Goal: Information Seeking & Learning: Learn about a topic

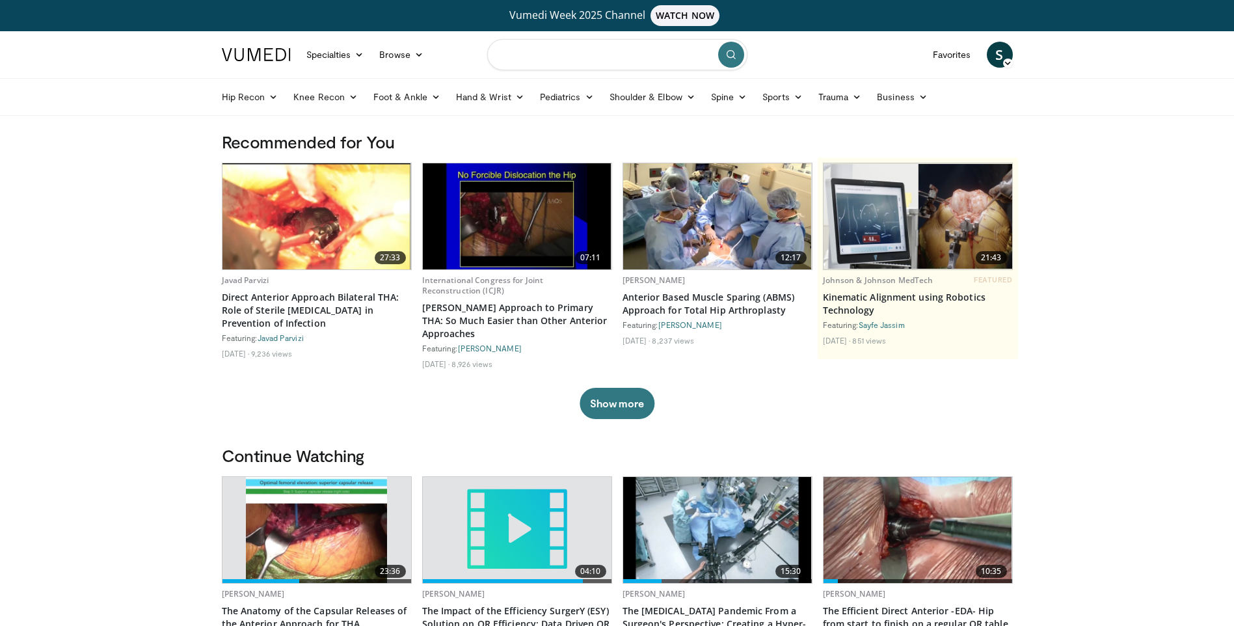
click at [548, 58] on input "Search topics, interventions" at bounding box center [617, 54] width 260 height 31
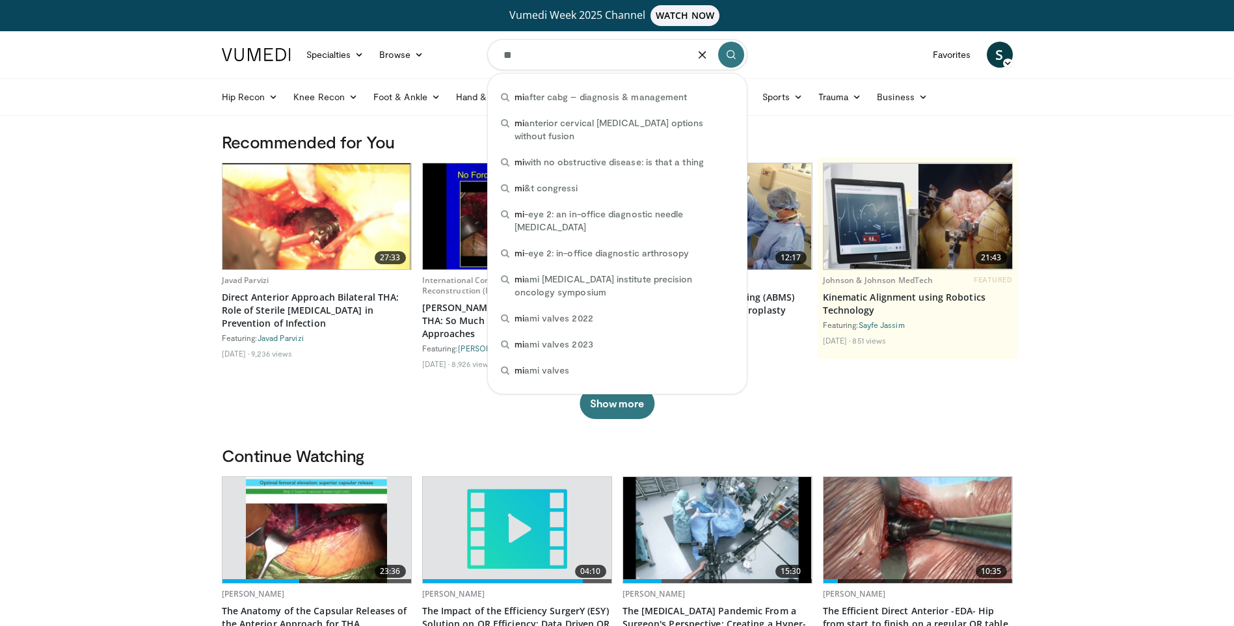
type input "*"
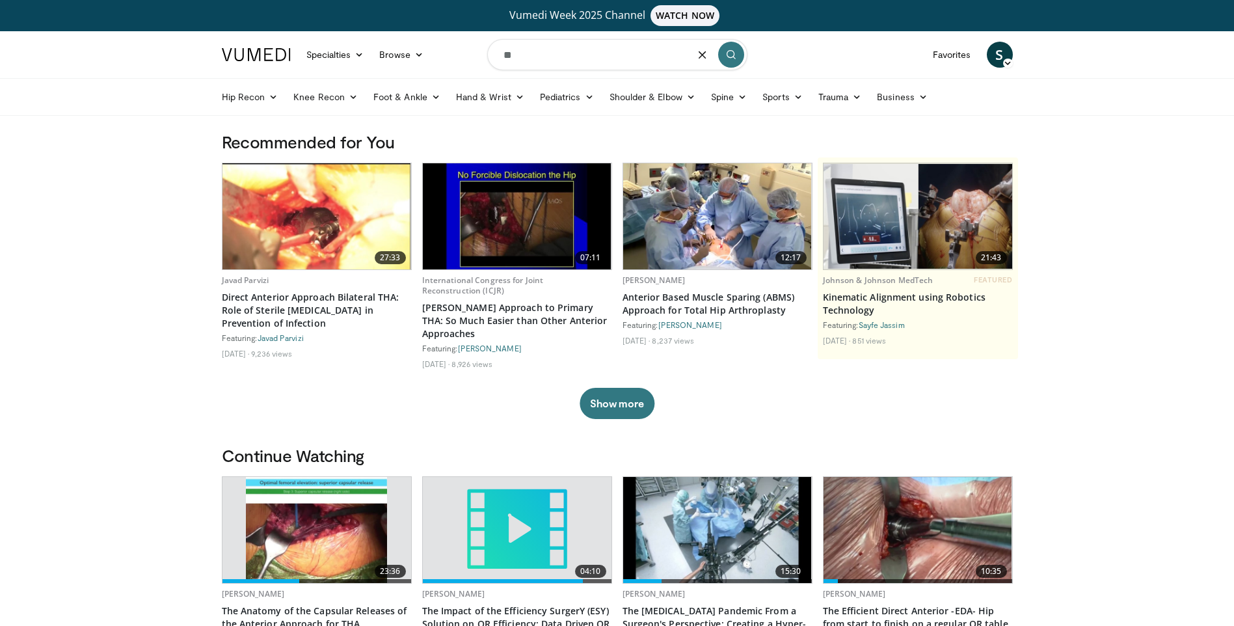
type input "*"
type input "**********"
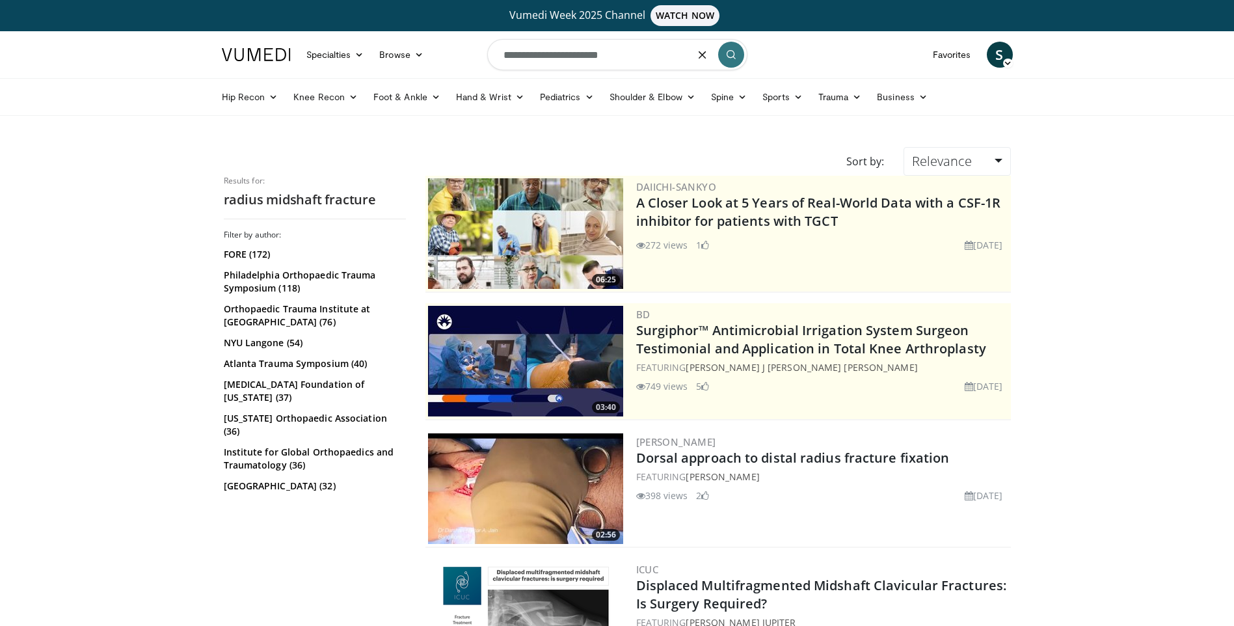
drag, startPoint x: 633, startPoint y: 58, endPoint x: 457, endPoint y: 44, distance: 176.9
click at [459, 44] on nav "Specialties Adult & Family Medicine Allergy, [MEDICAL_DATA], Immunology Anesthe…" at bounding box center [617, 54] width 807 height 47
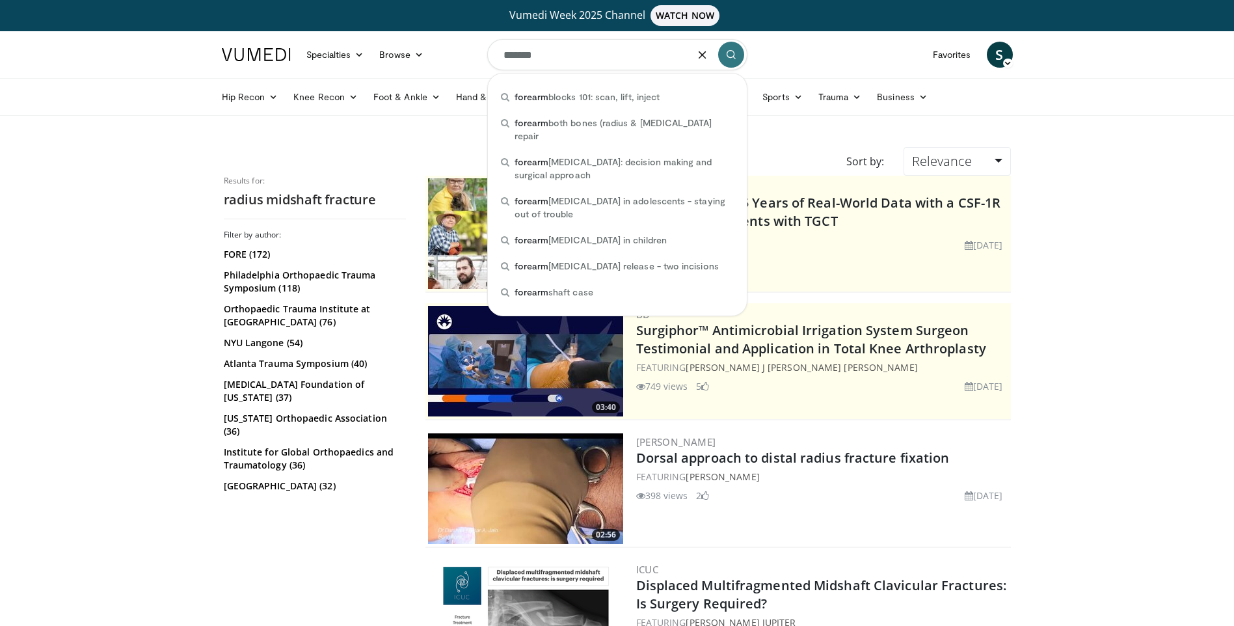
type input "*******"
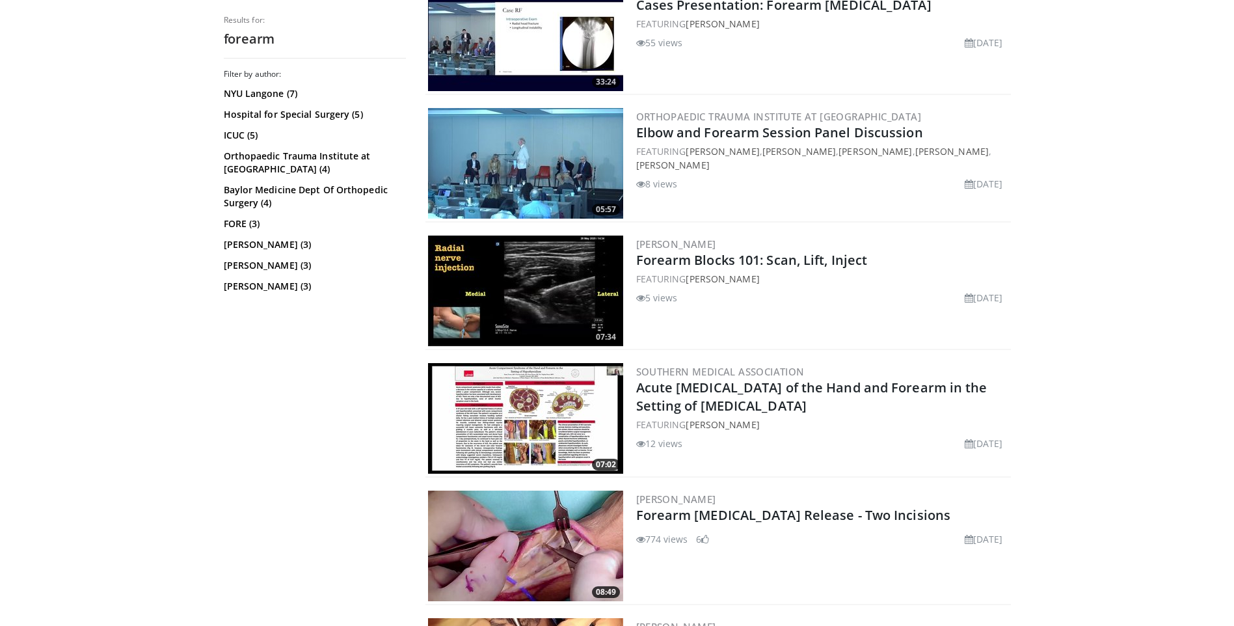
scroll to position [716, 0]
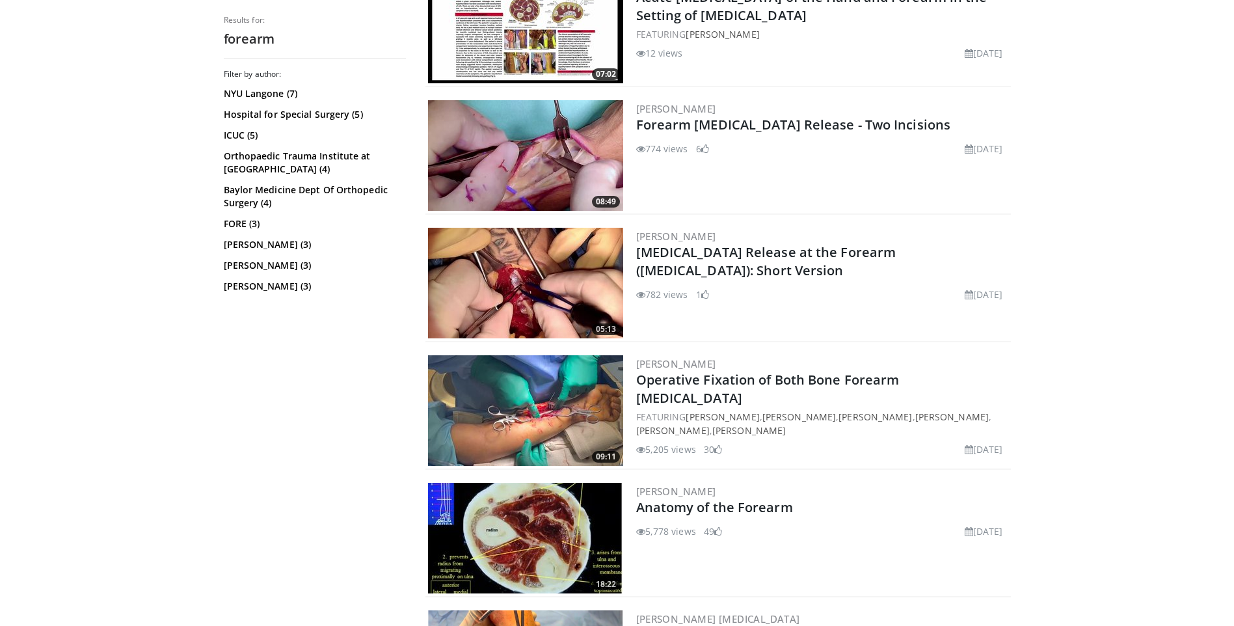
click at [546, 411] on img at bounding box center [525, 410] width 195 height 111
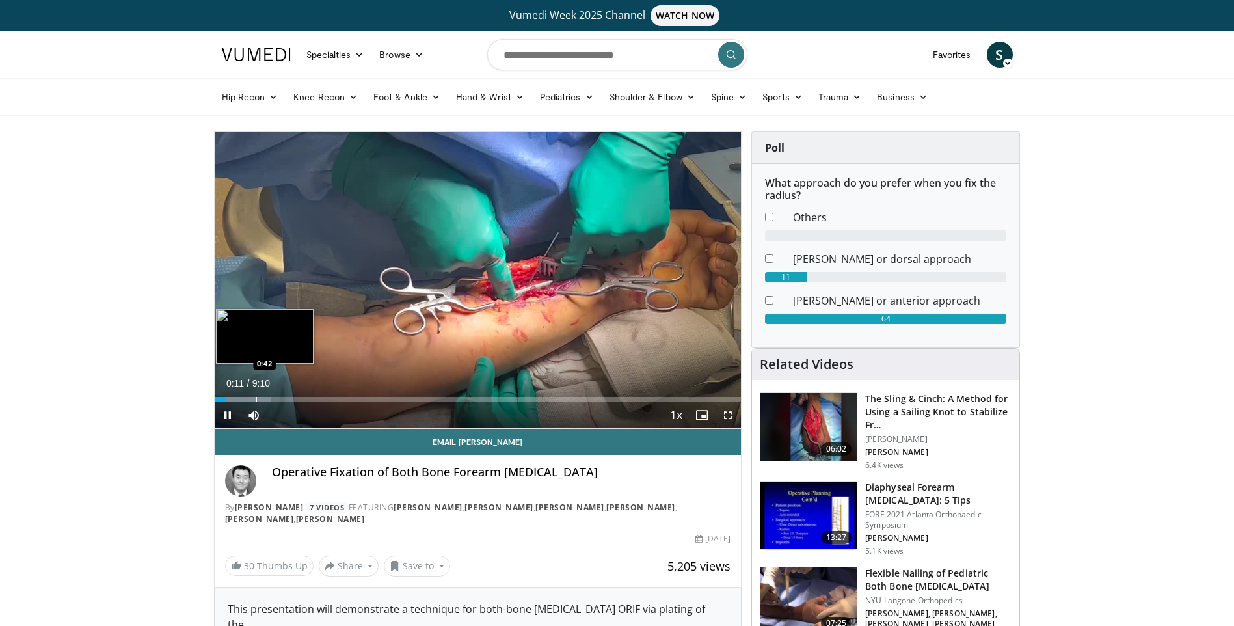
click at [256, 398] on div "Progress Bar" at bounding box center [256, 399] width 1 height 5
click at [283, 392] on div "Loaded : 19.82% 0:41 1:12" at bounding box center [478, 396] width 527 height 12
click at [305, 397] on div "Progress Bar" at bounding box center [305, 399] width 1 height 5
click at [281, 397] on div "Progress Bar" at bounding box center [281, 399] width 1 height 5
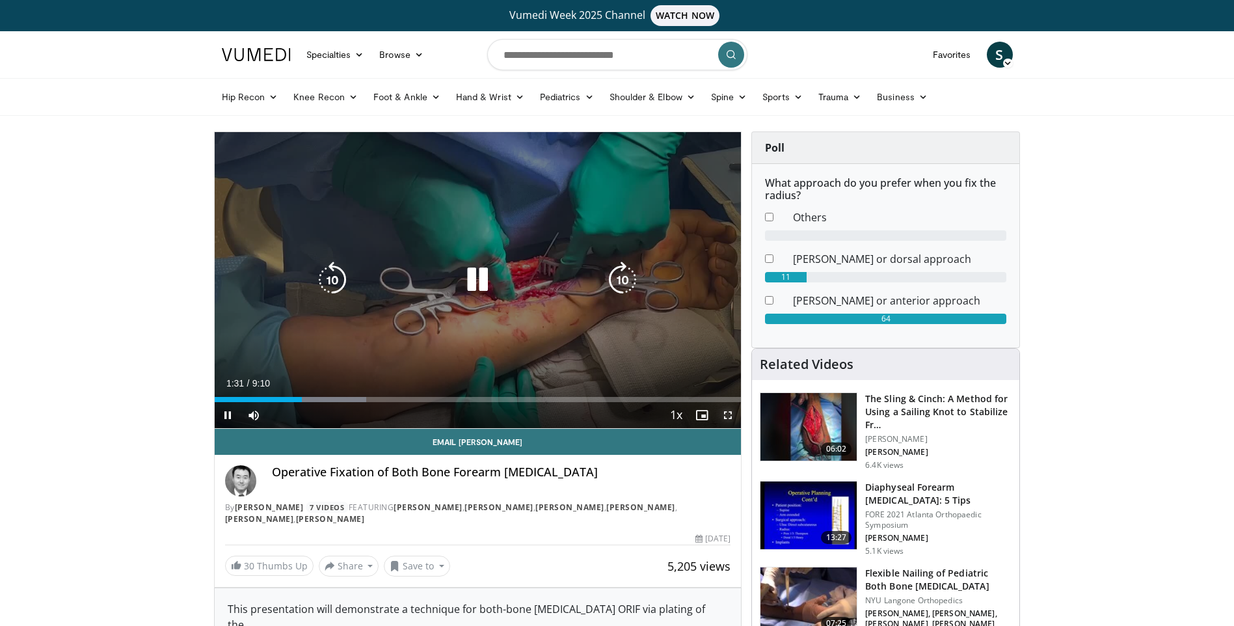
drag, startPoint x: 731, startPoint y: 413, endPoint x: 734, endPoint y: 461, distance: 48.2
click at [731, 413] on span "Video Player" at bounding box center [728, 415] width 26 height 26
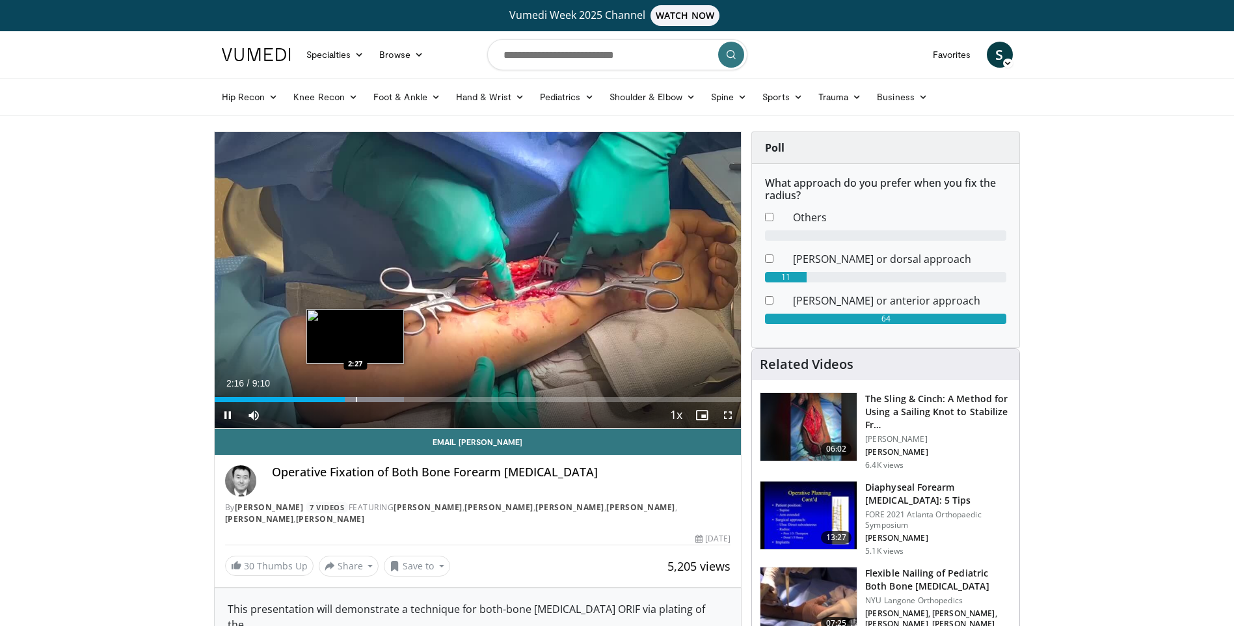
click at [357, 397] on div "Loaded : 36.05% 2:16 2:27" at bounding box center [478, 399] width 527 height 5
click at [374, 397] on div "Progress Bar" at bounding box center [374, 399] width 1 height 5
click at [410, 399] on div "Progress Bar" at bounding box center [409, 399] width 1 height 5
click at [401, 397] on div "3:15" at bounding box center [308, 399] width 187 height 5
click at [390, 397] on div "3:16" at bounding box center [309, 399] width 188 height 5
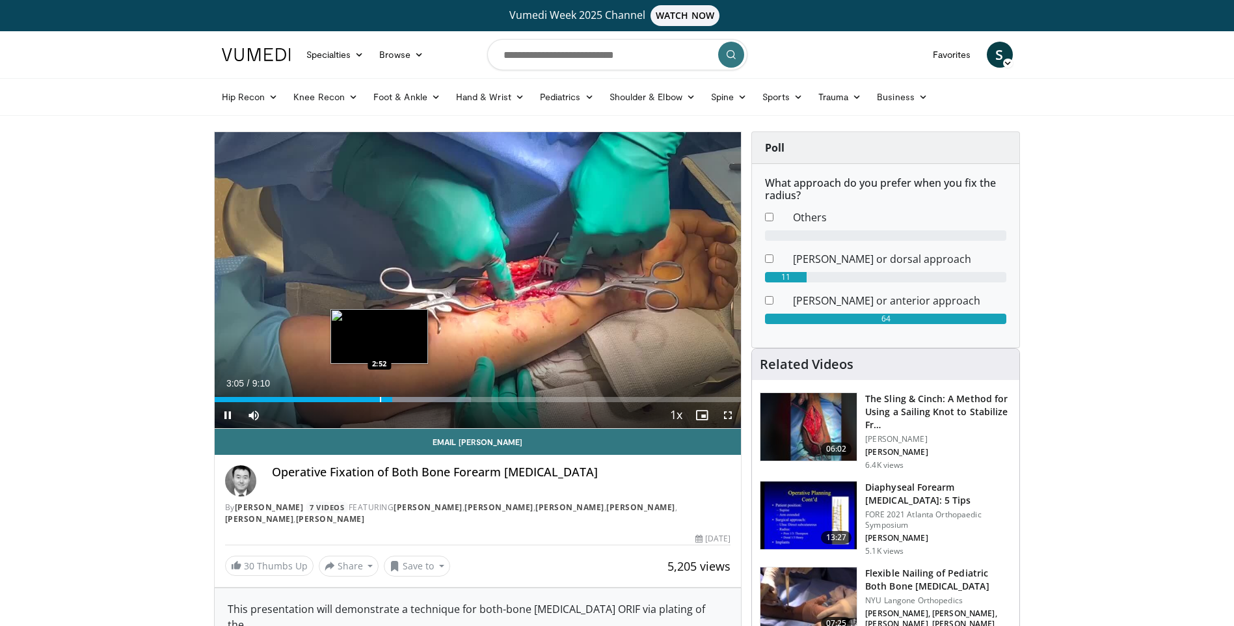
click at [380, 398] on div "Progress Bar" at bounding box center [380, 399] width 1 height 5
click at [374, 397] on div "Progress Bar" at bounding box center [374, 399] width 1 height 5
click at [411, 398] on div "Progress Bar" at bounding box center [411, 399] width 1 height 5
click at [726, 415] on span "Video Player" at bounding box center [728, 415] width 26 height 26
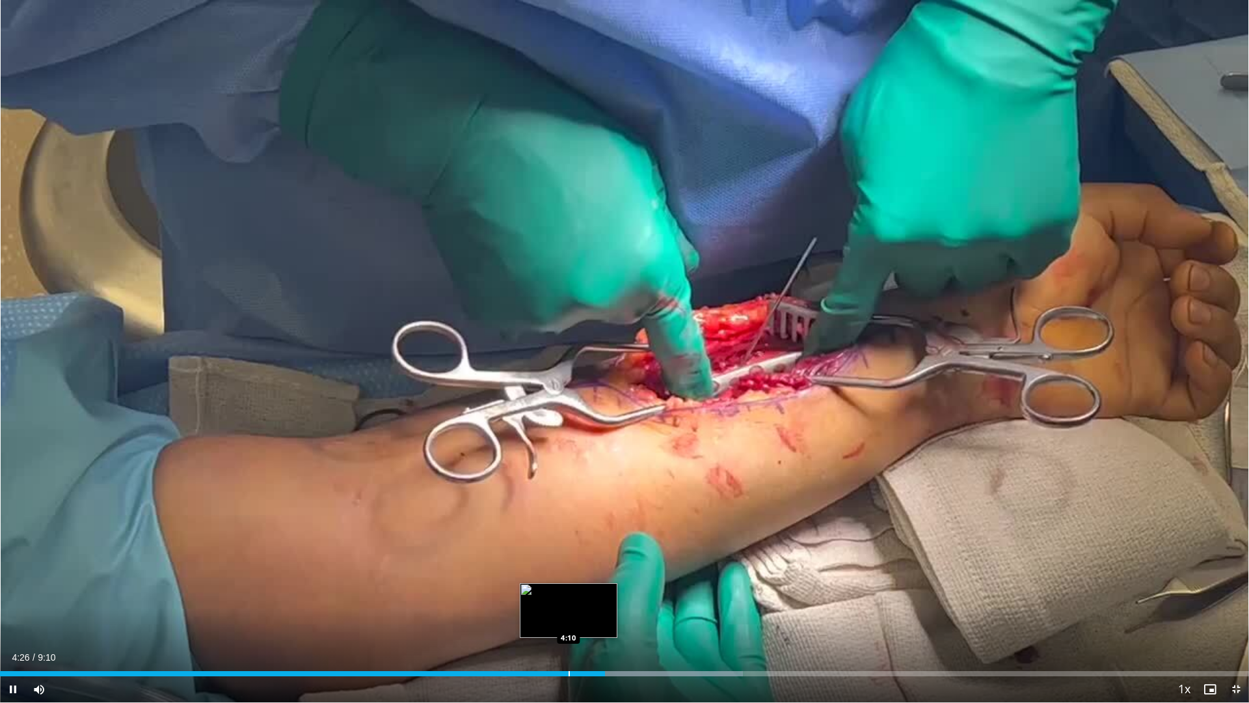
click at [569, 625] on div "Loaded : 59.48% 4:26 4:10" at bounding box center [624, 670] width 1249 height 12
click at [614, 625] on div "Loaded : 59.48% 4:12 4:29" at bounding box center [624, 670] width 1249 height 12
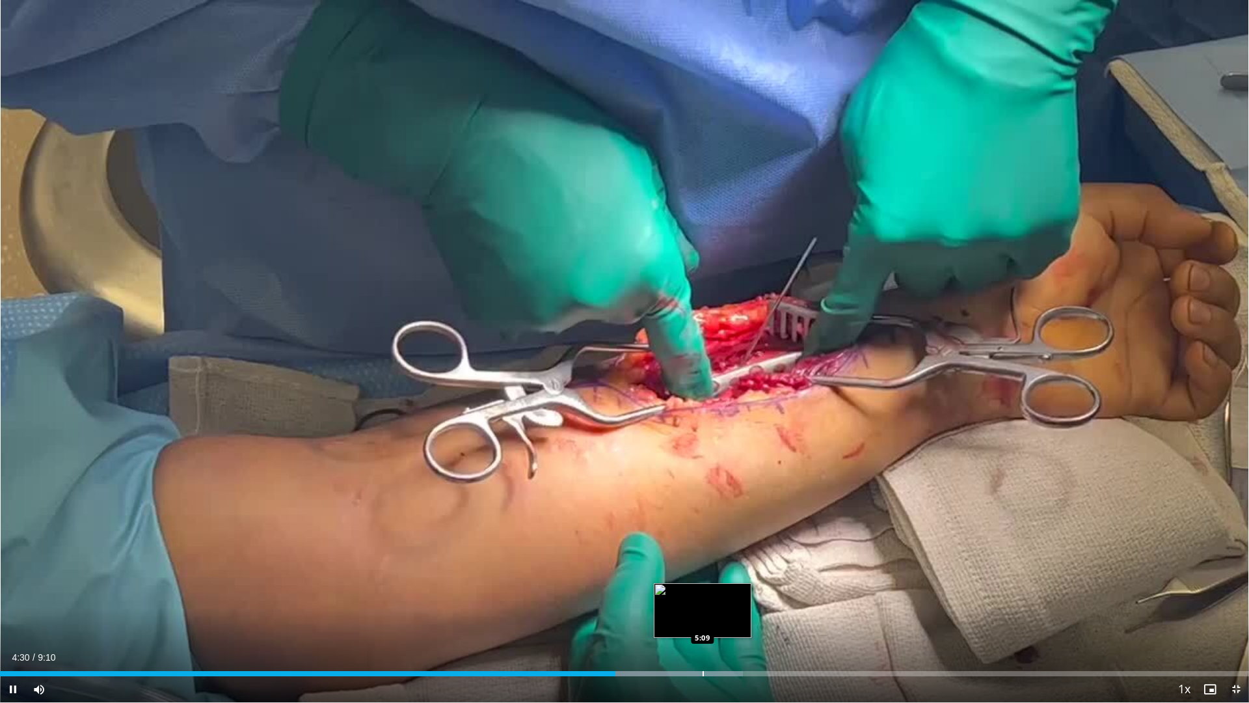
click at [703, 625] on div "Progress Bar" at bounding box center [703, 673] width 1 height 5
click at [721, 625] on div "Progress Bar" at bounding box center [721, 673] width 1 height 5
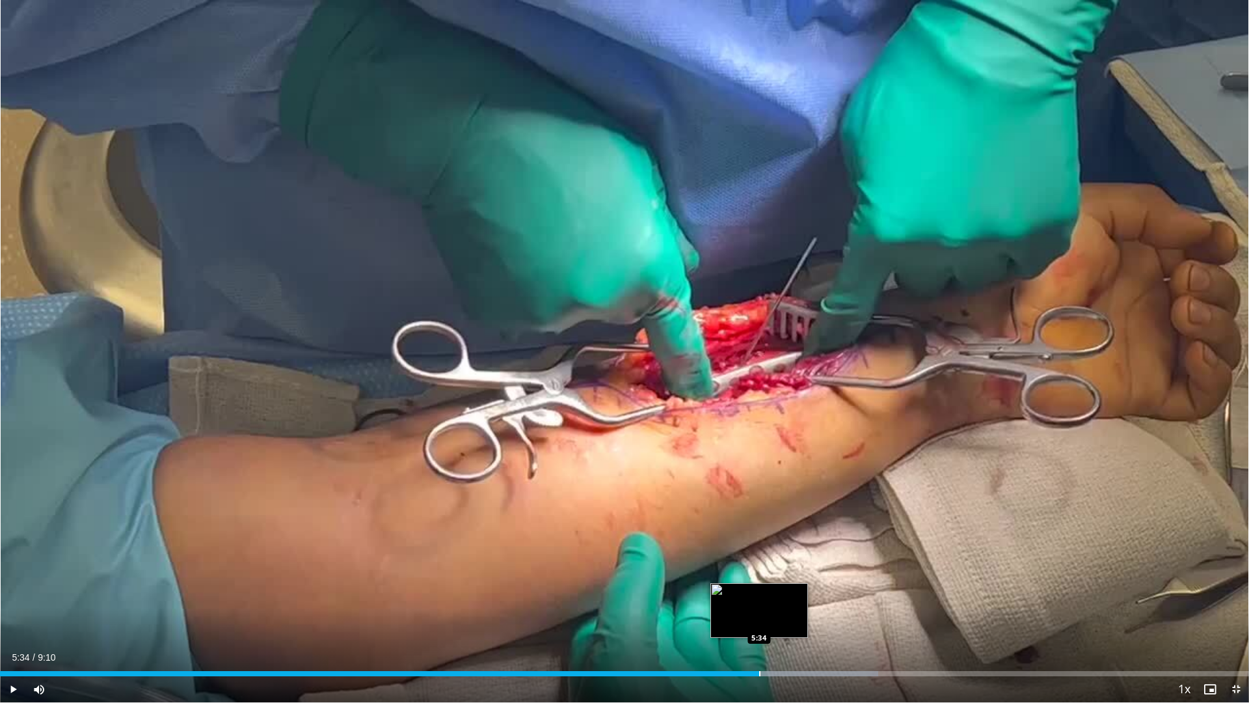
click at [759, 625] on div "Progress Bar" at bounding box center [759, 673] width 1 height 5
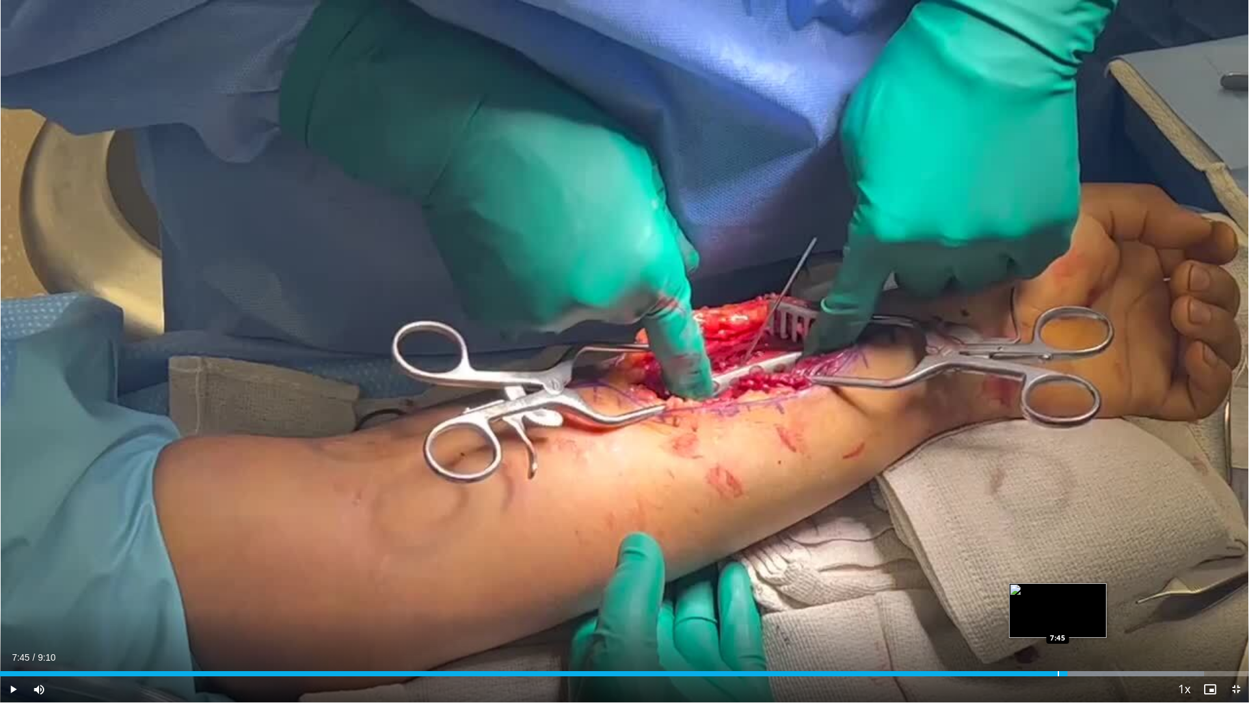
click at [1058, 625] on div "Progress Bar" at bounding box center [1058, 673] width 1 height 5
click at [1047, 625] on div "Current Time 7:46 / Duration 9:10 Pause Skip Backward Skip Forward Mute 30% Loa…" at bounding box center [624, 689] width 1249 height 26
click at [1022, 625] on div "Loaded : 96.42% 7:30 7:30" at bounding box center [624, 670] width 1249 height 12
click at [1076, 418] on div "10 seconds Tap to unmute" at bounding box center [624, 351] width 1249 height 702
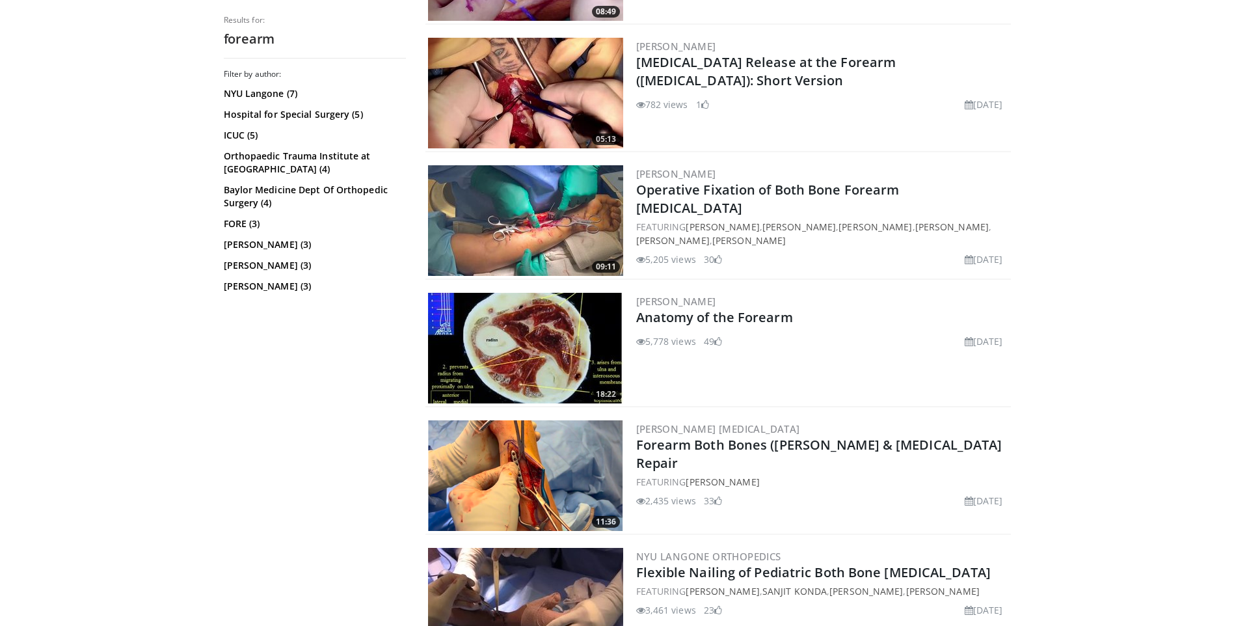
scroll to position [1041, 0]
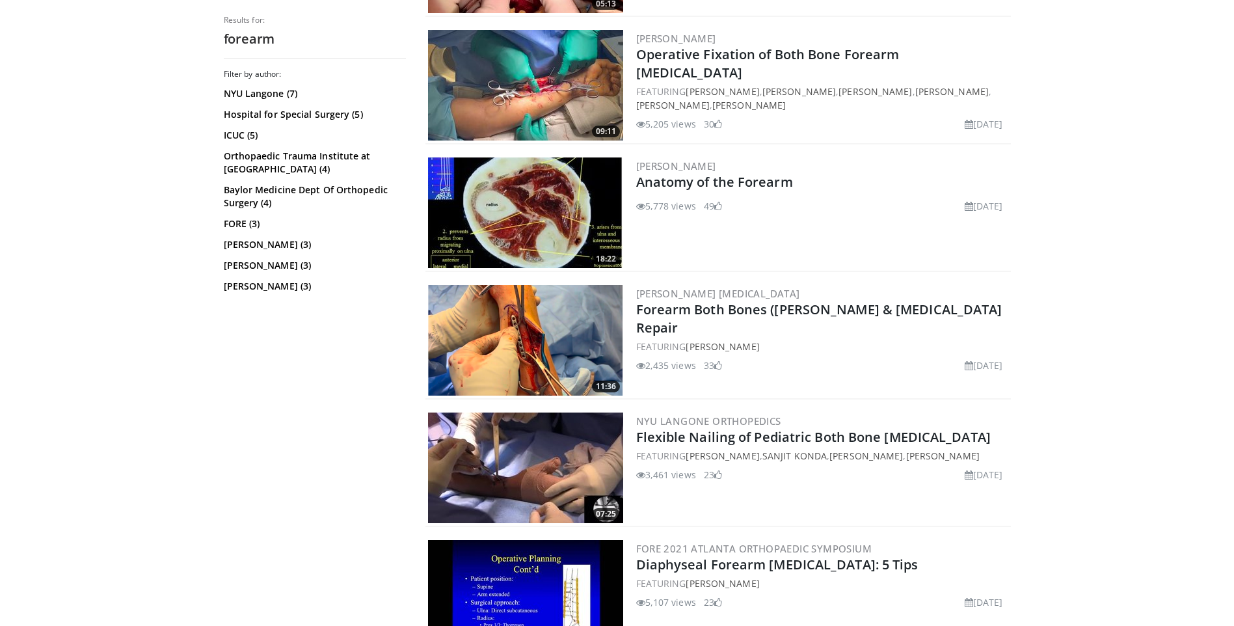
click at [547, 327] on img at bounding box center [525, 340] width 195 height 111
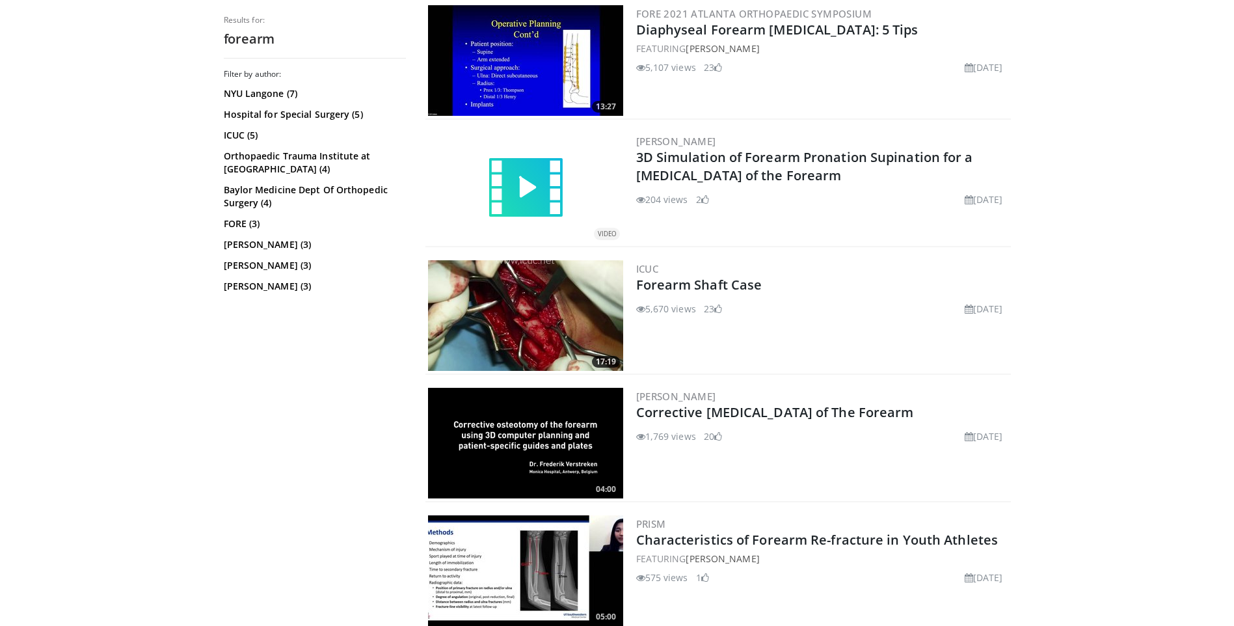
scroll to position [1627, 0]
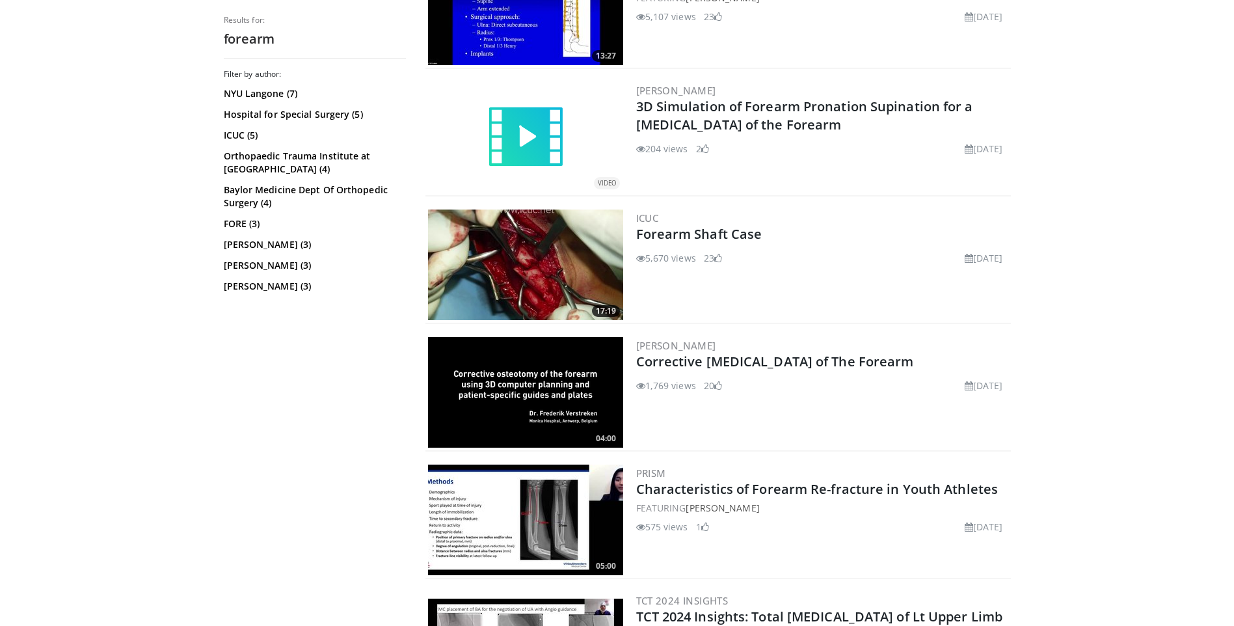
click at [550, 268] on img at bounding box center [525, 265] width 195 height 111
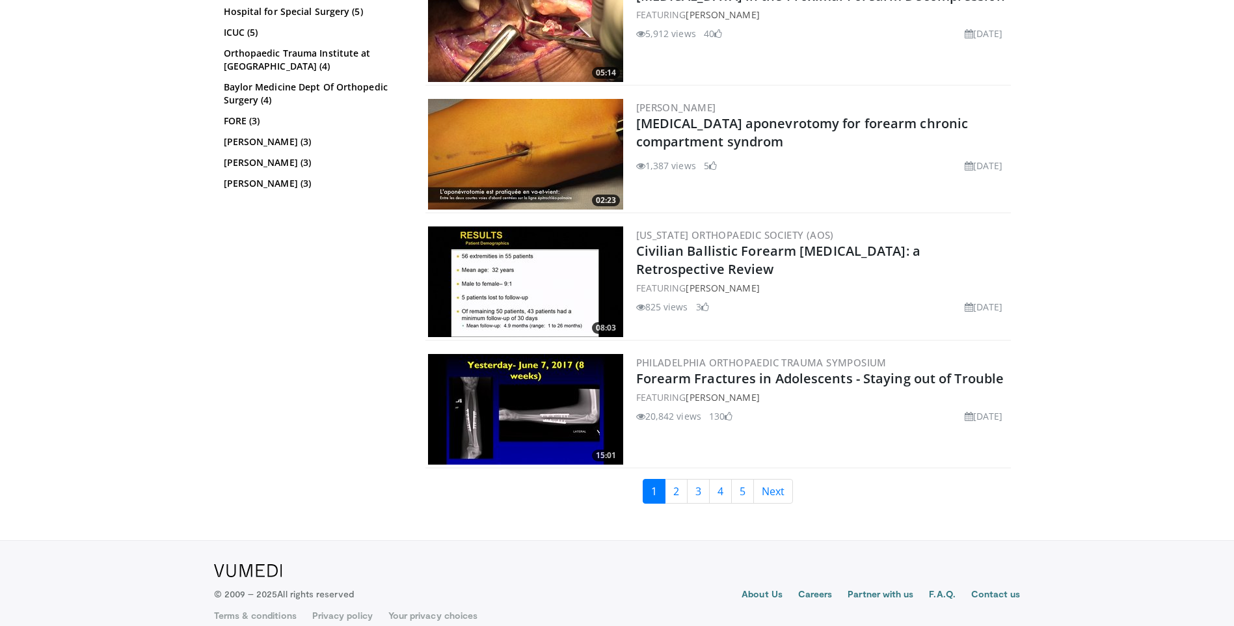
scroll to position [3043, 0]
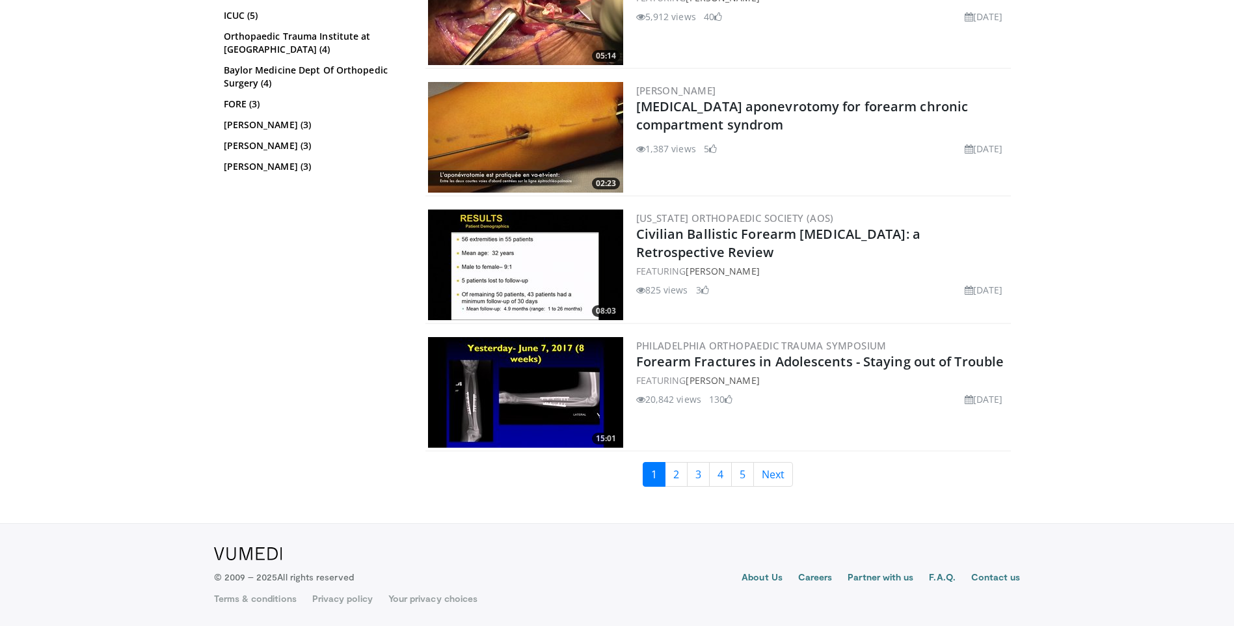
click at [532, 399] on img at bounding box center [525, 392] width 195 height 111
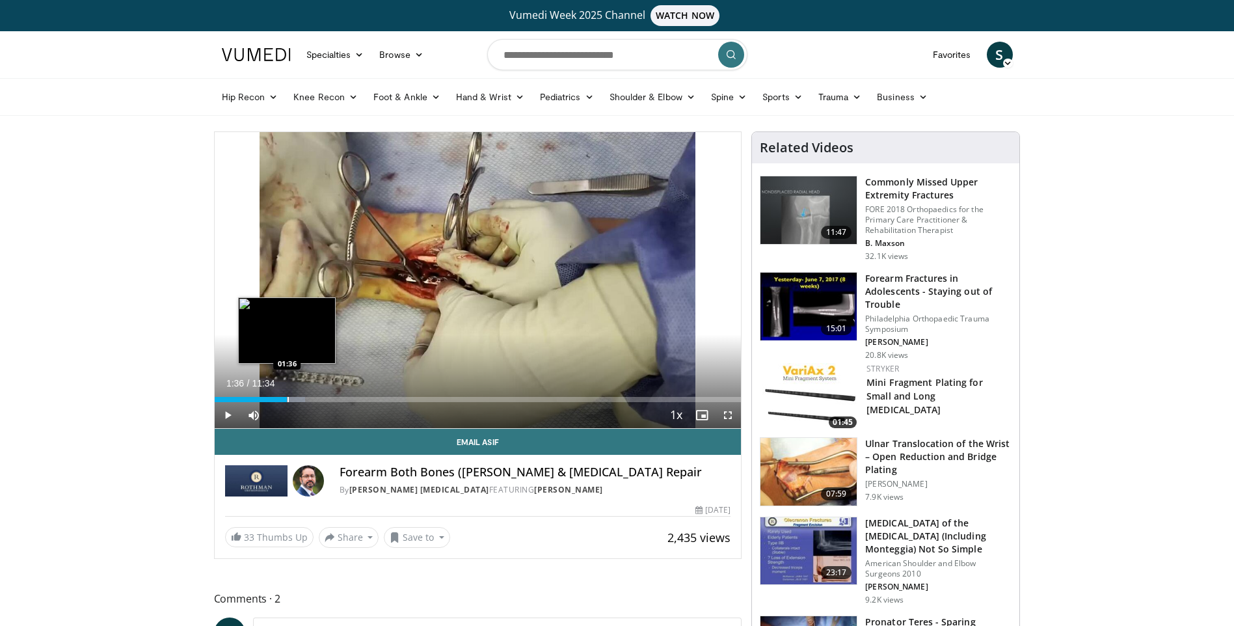
drag, startPoint x: 232, startPoint y: 400, endPoint x: 287, endPoint y: 399, distance: 55.3
click at [288, 399] on div "Progress Bar" at bounding box center [288, 399] width 1 height 5
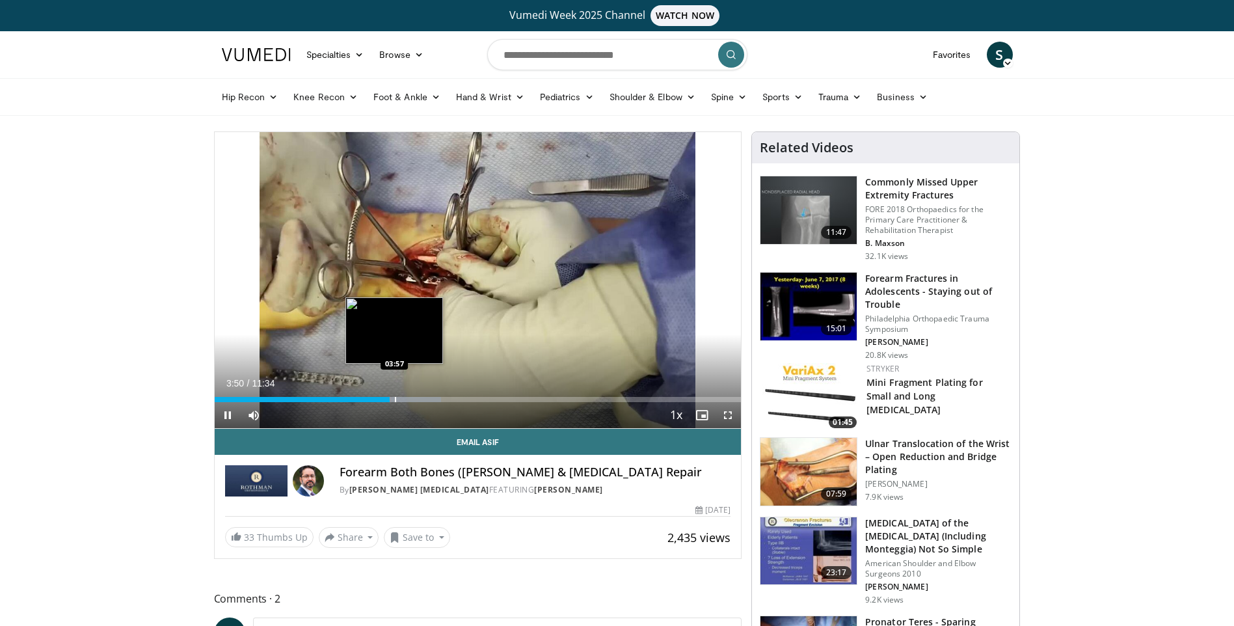
click at [395, 400] on div "Progress Bar" at bounding box center [395, 399] width 1 height 5
click at [411, 400] on div "Progress Bar" at bounding box center [410, 399] width 1 height 5
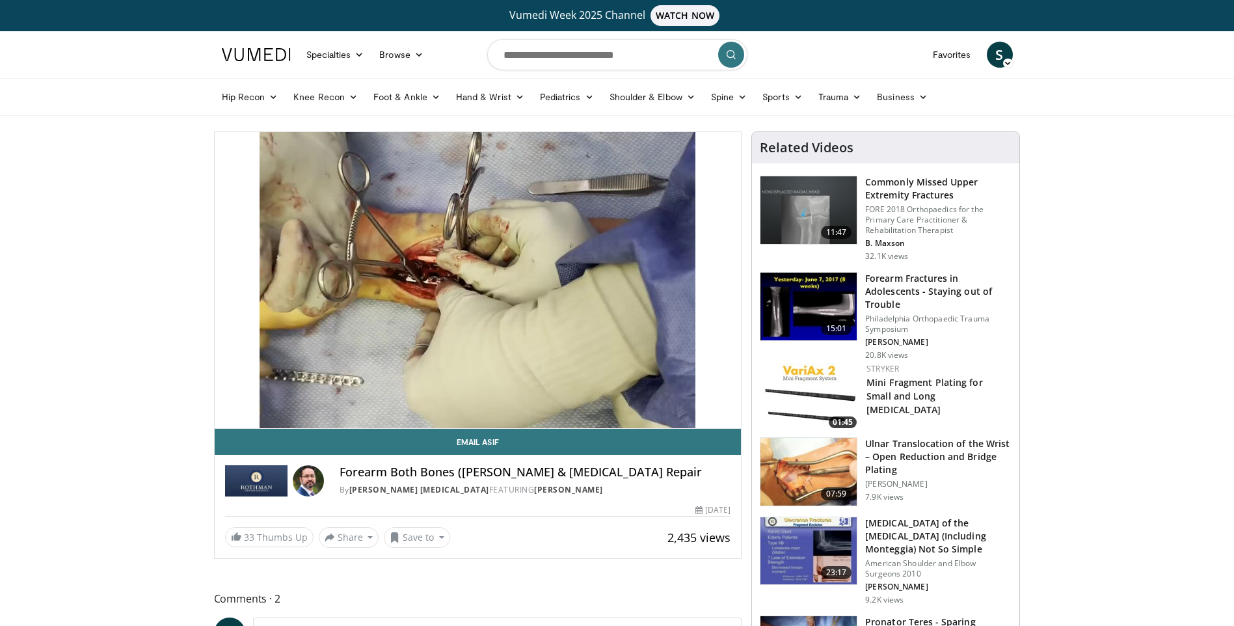
click at [411, 400] on div "10 seconds Tap to unmute" at bounding box center [478, 280] width 527 height 296
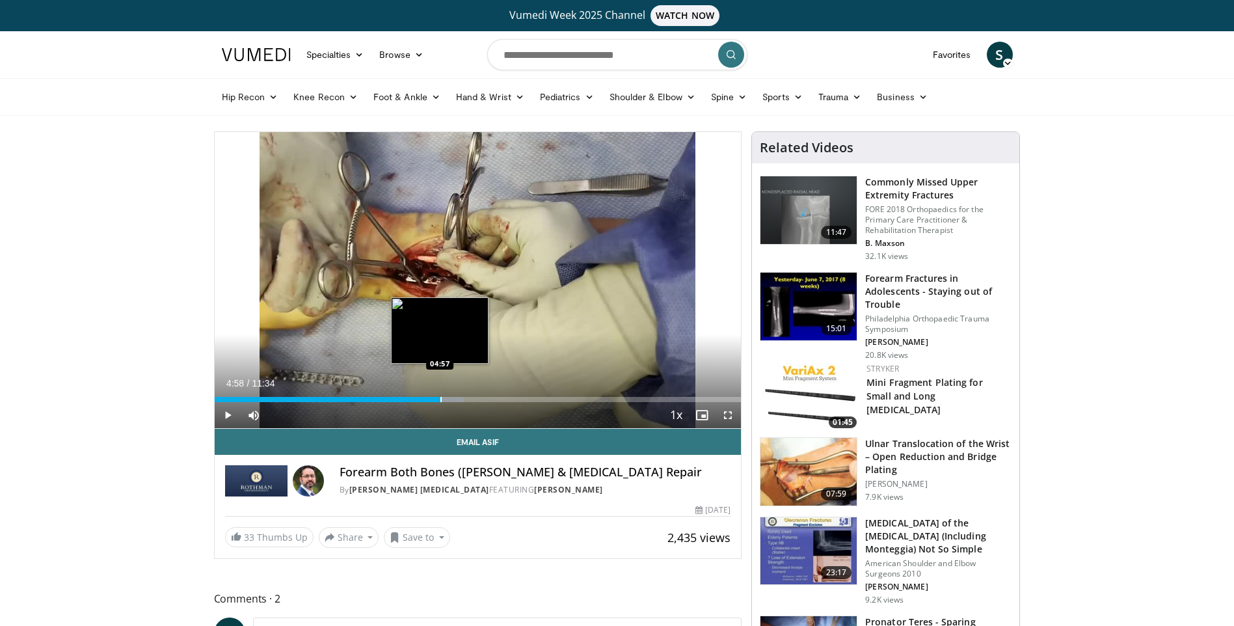
click at [441, 400] on div "Progress Bar" at bounding box center [441, 399] width 1 height 5
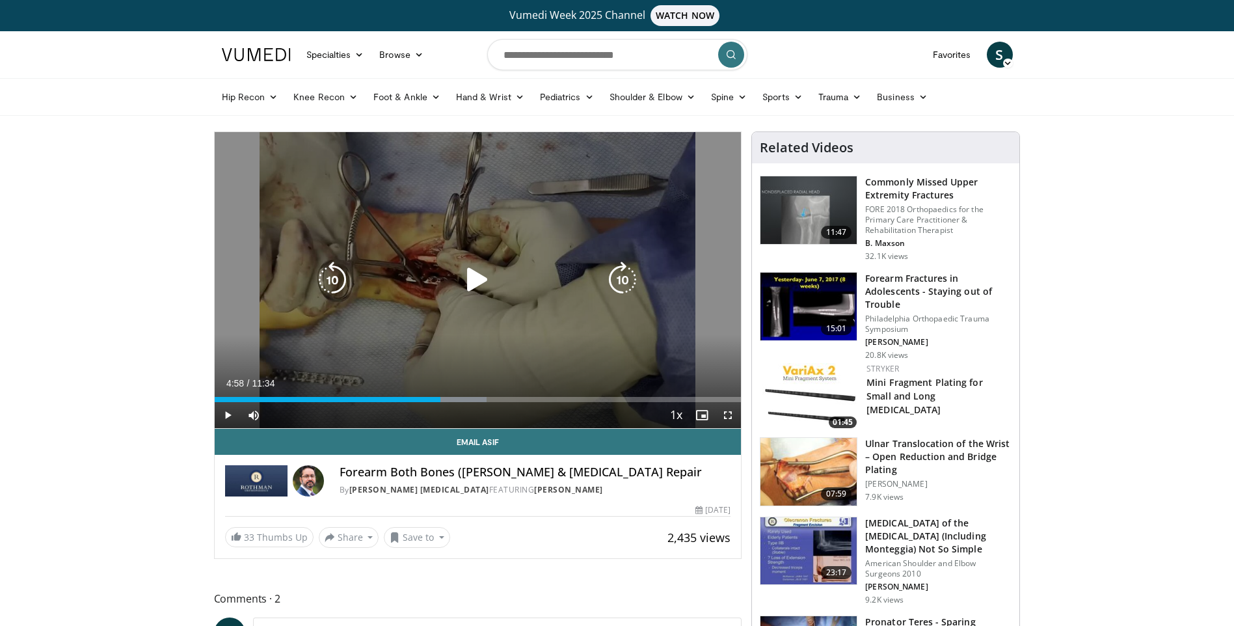
click at [470, 276] on icon "Video Player" at bounding box center [477, 280] width 36 height 36
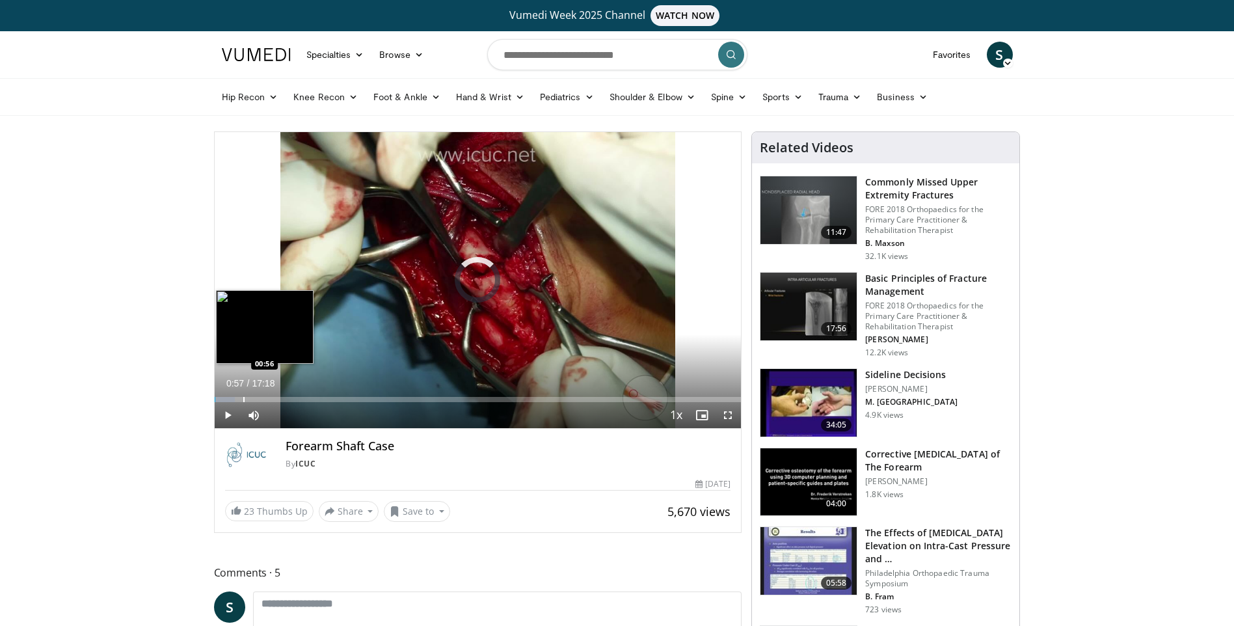
click at [243, 398] on div "Progress Bar" at bounding box center [243, 399] width 1 height 5
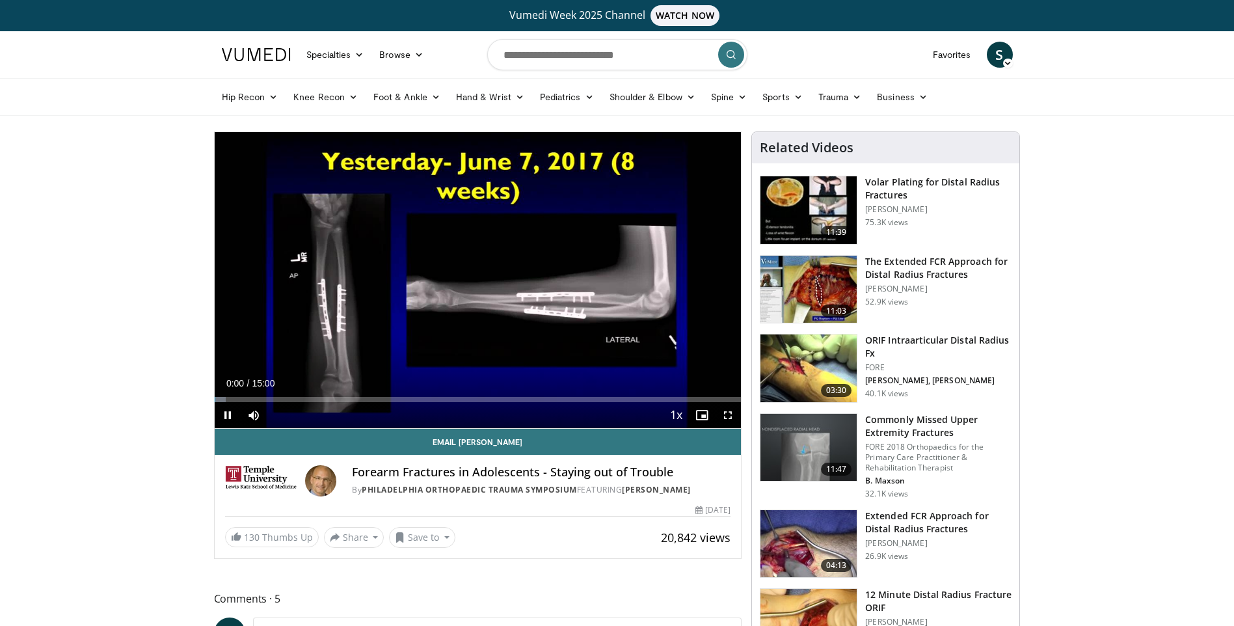
click at [303, 403] on div "Current Time 0:00 / Duration 15:00 Pause Skip Backward Skip Forward Mute Loaded…" at bounding box center [478, 415] width 527 height 26
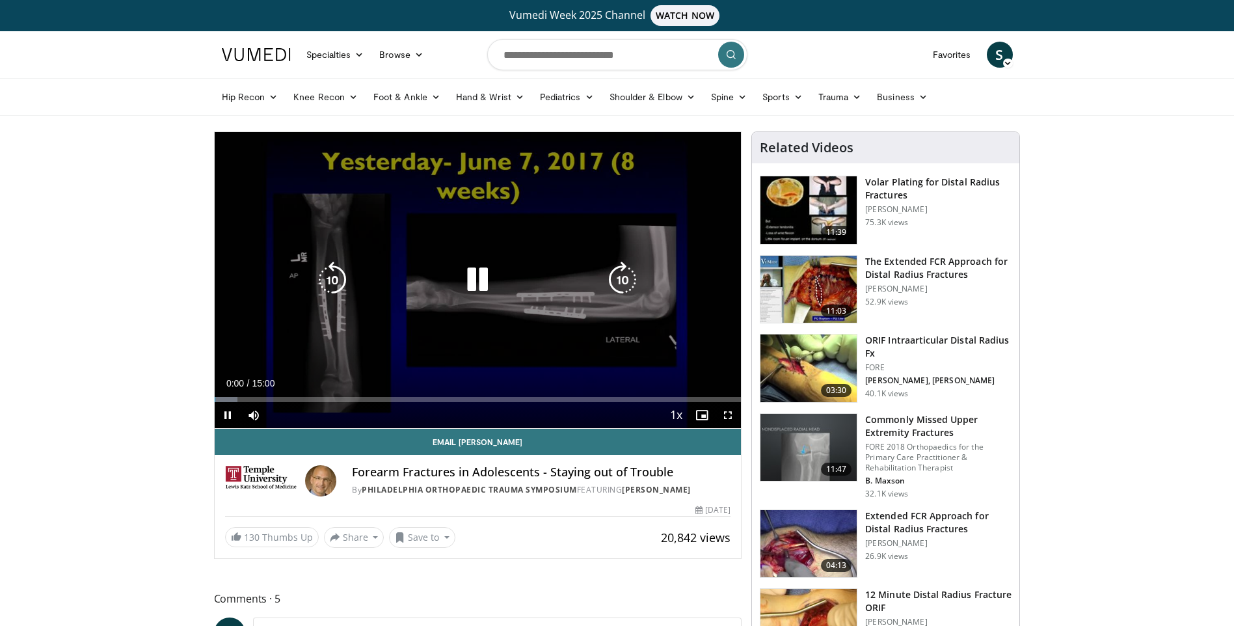
click at [301, 401] on div "Loaded : 4.43% 00:00" at bounding box center [478, 399] width 527 height 5
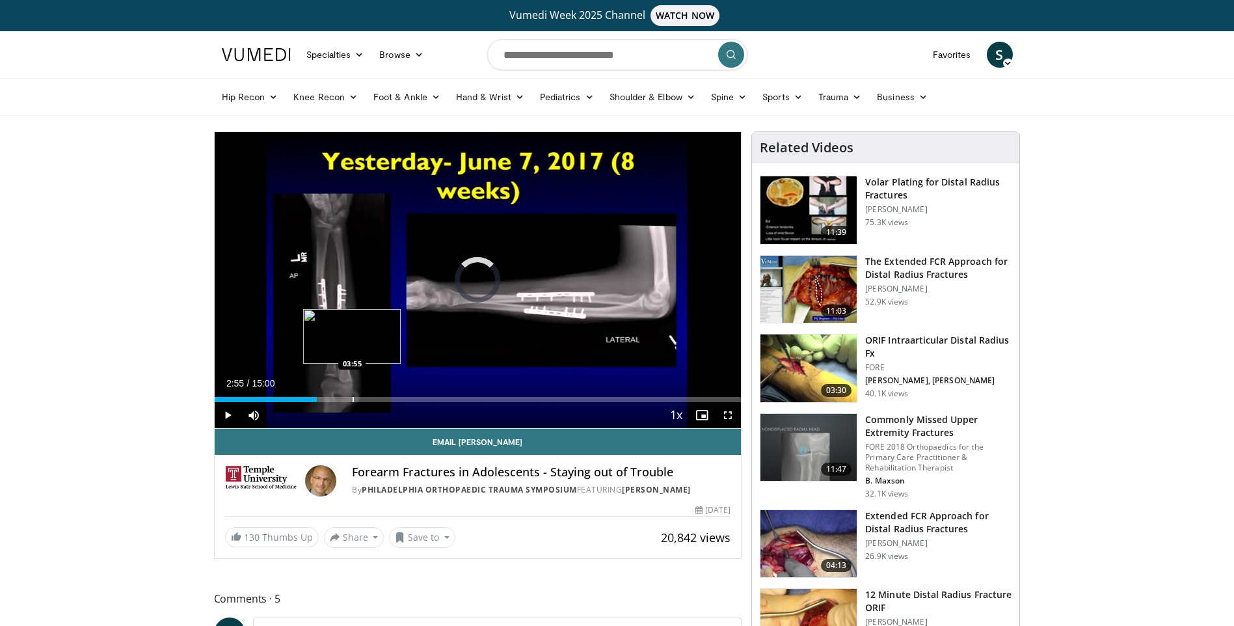
drag, startPoint x: 318, startPoint y: 398, endPoint x: 353, endPoint y: 396, distance: 35.2
click at [353, 397] on div "Progress Bar" at bounding box center [353, 399] width 1 height 5
click at [381, 394] on div "Loaded : 0.00% 03:57 04:44" at bounding box center [478, 396] width 527 height 12
click at [427, 390] on div "Loaded : 32.21% 04:44 06:02" at bounding box center [478, 396] width 527 height 12
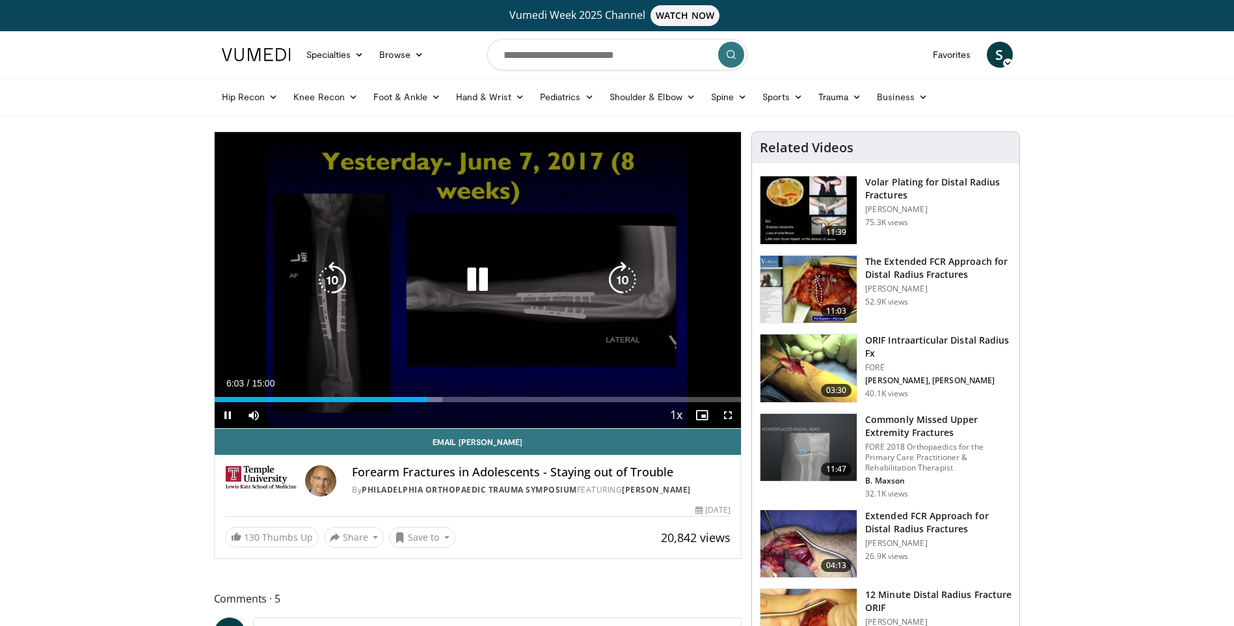
click at [452, 374] on div "10 seconds Tap to unmute" at bounding box center [478, 280] width 527 height 296
click at [477, 366] on div "10 seconds Tap to unmute" at bounding box center [478, 280] width 527 height 296
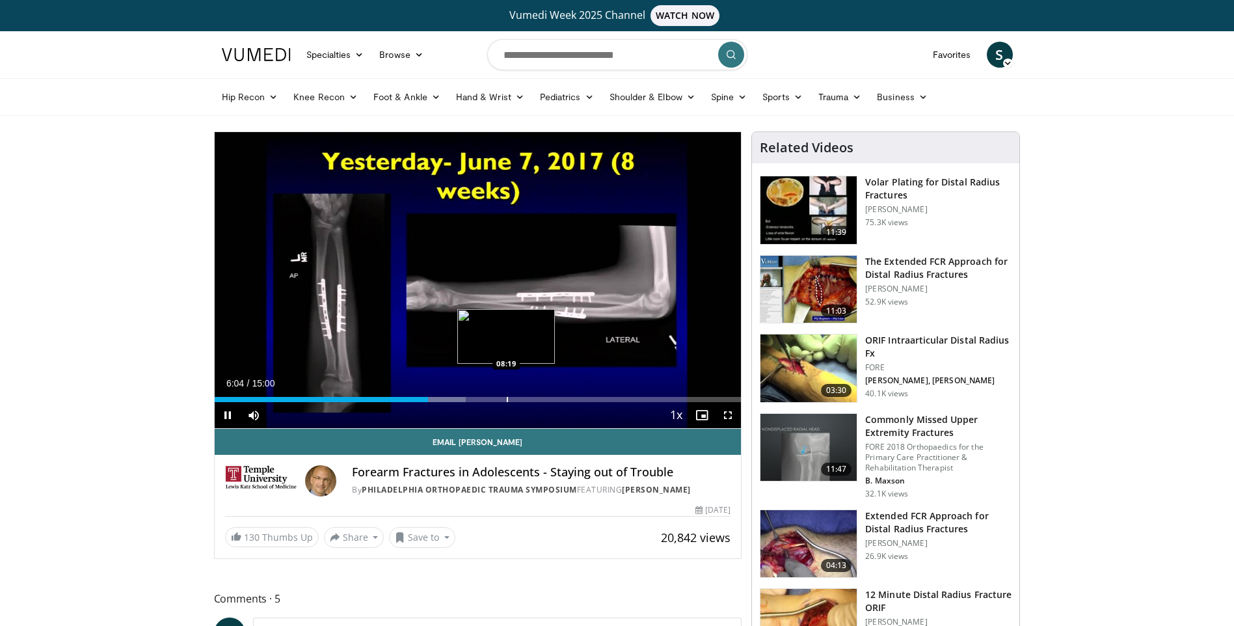
click at [507, 395] on div "Loaded : 47.68% 06:04 08:19" at bounding box center [478, 396] width 527 height 12
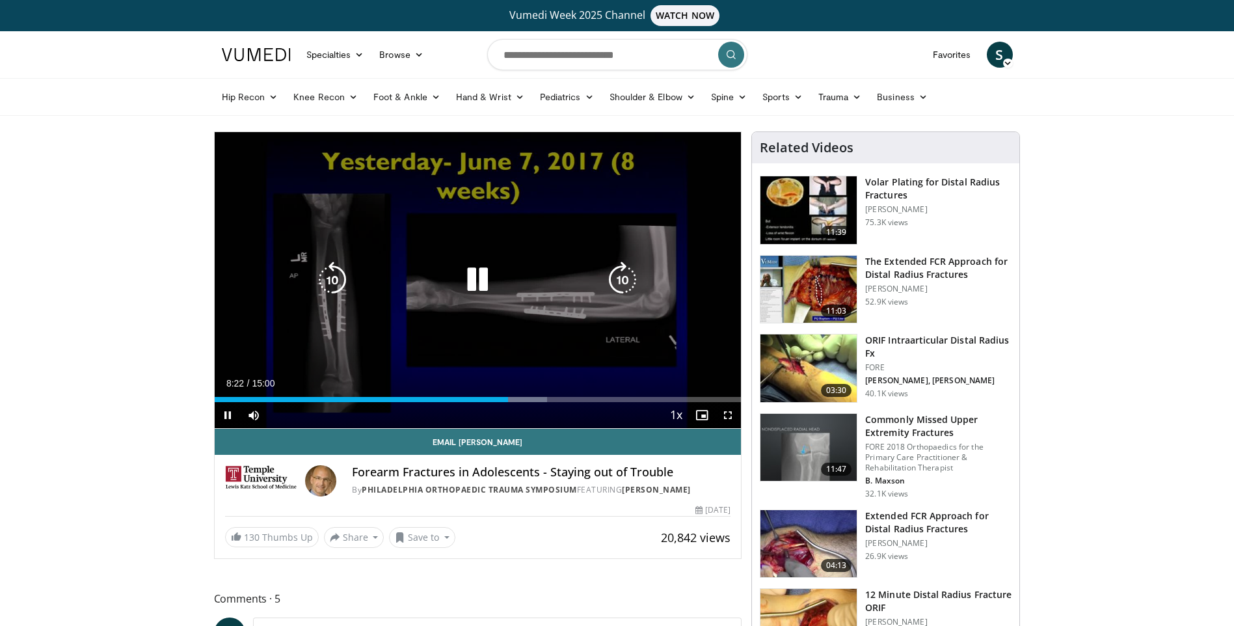
click at [482, 281] on icon "Video Player" at bounding box center [477, 280] width 36 height 36
